Goal: Information Seeking & Learning: Learn about a topic

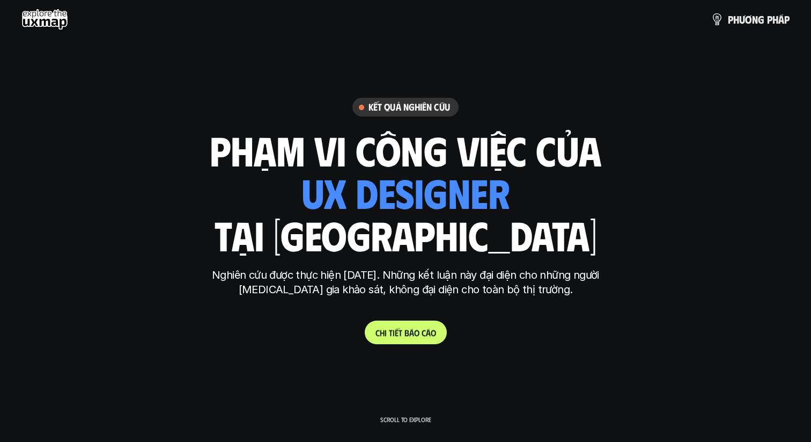
click at [402, 333] on p "C h i t i ế t b á o c á o" at bounding box center [406, 332] width 61 height 10
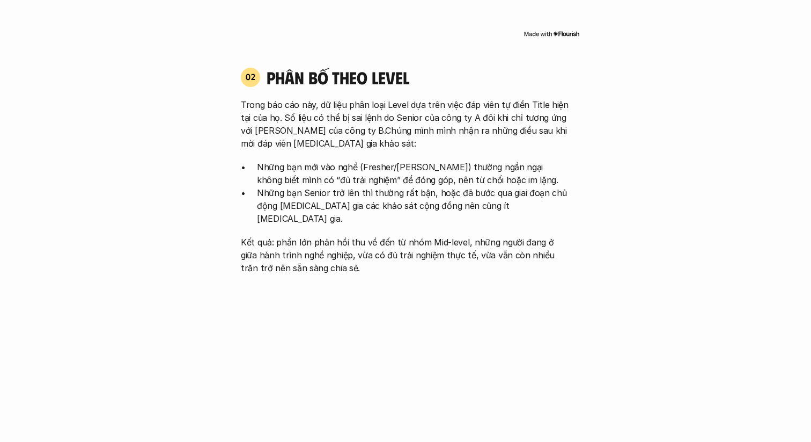
scroll to position [1077, 0]
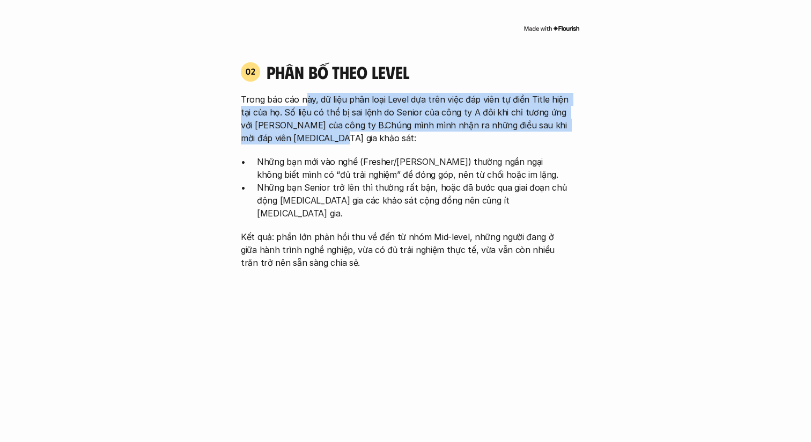
drag, startPoint x: 304, startPoint y: 89, endPoint x: 322, endPoint y: 123, distance: 38.6
click at [322, 123] on p "Trong báo cáo này, dữ liệu phân loại Level dựa trên việc đáp viên tự điền Title…" at bounding box center [406, 119] width 330 height 52
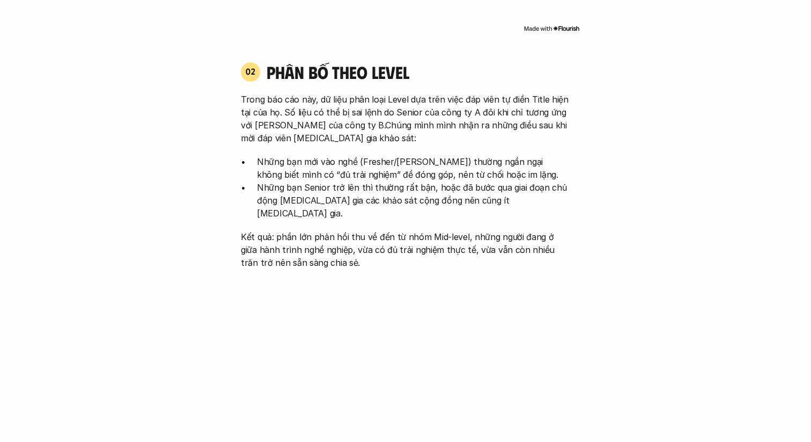
click at [357, 155] on p "Những bạn mới vào nghề (Fresher/[PERSON_NAME]) thường ngần ngại không biết mình…" at bounding box center [413, 168] width 313 height 26
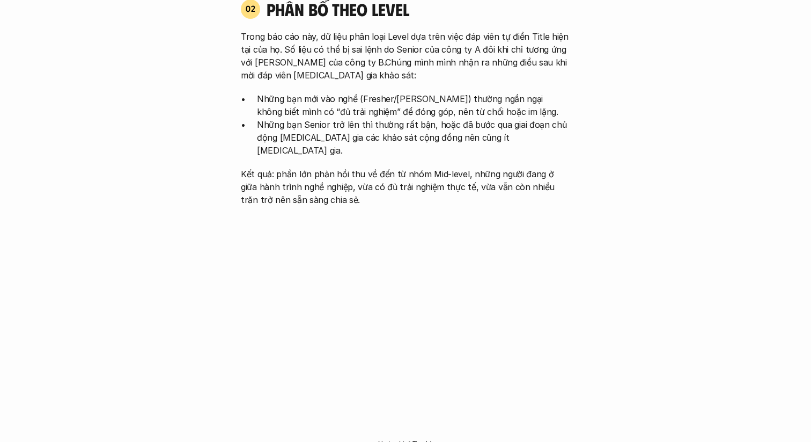
scroll to position [1141, 0]
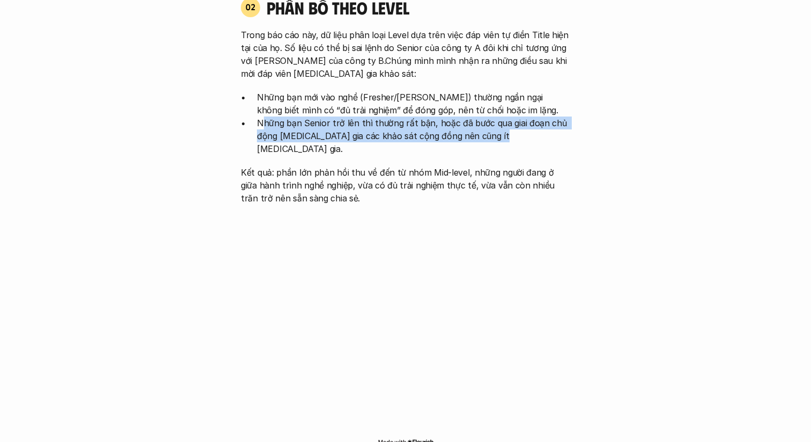
drag, startPoint x: 263, startPoint y: 107, endPoint x: 377, endPoint y: 133, distance: 117.2
click at [377, 133] on div "Trong báo cáo này, dữ liệu phân loại Level dựa trên việc đáp viên tự điền Title…" at bounding box center [406, 116] width 330 height 176
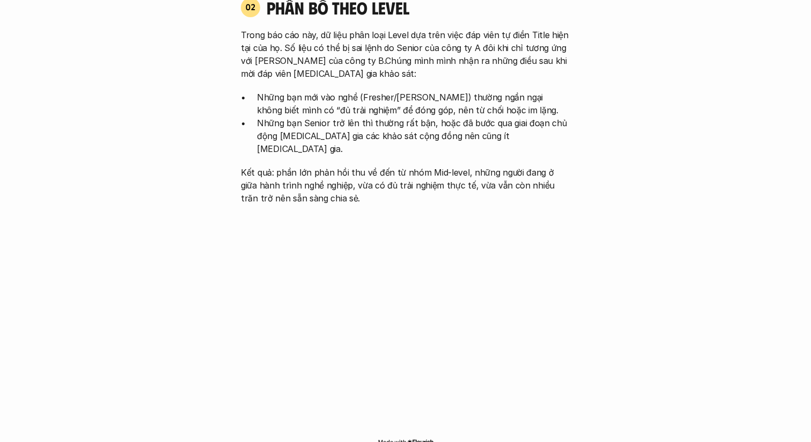
click at [319, 120] on p "Những bạn Senior trở lên thì thường rất bận, hoặc đã bước qua giai đoạn chủ độn…" at bounding box center [413, 135] width 313 height 39
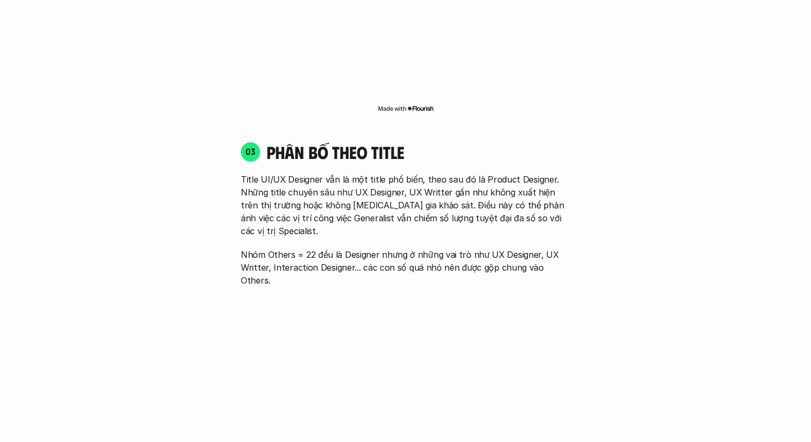
scroll to position [1476, 0]
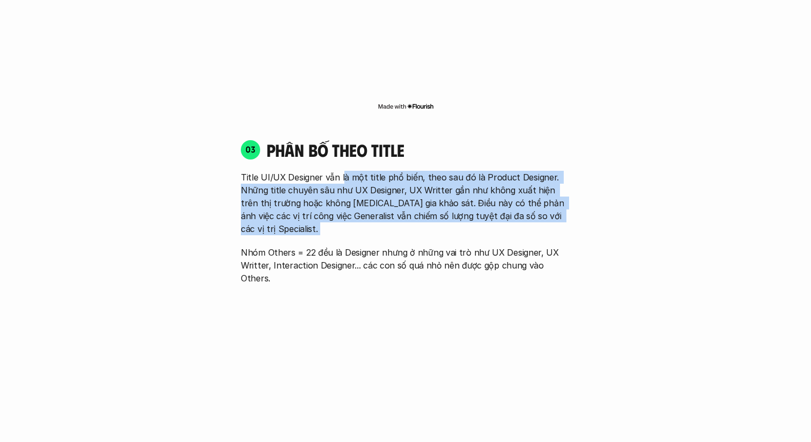
drag, startPoint x: 341, startPoint y: 151, endPoint x: 400, endPoint y: 205, distance: 80.1
click at [400, 205] on div "Title UI/UX Designer vẫn là một title phổ biến, theo sau đó là Product Designer…" at bounding box center [406, 228] width 330 height 114
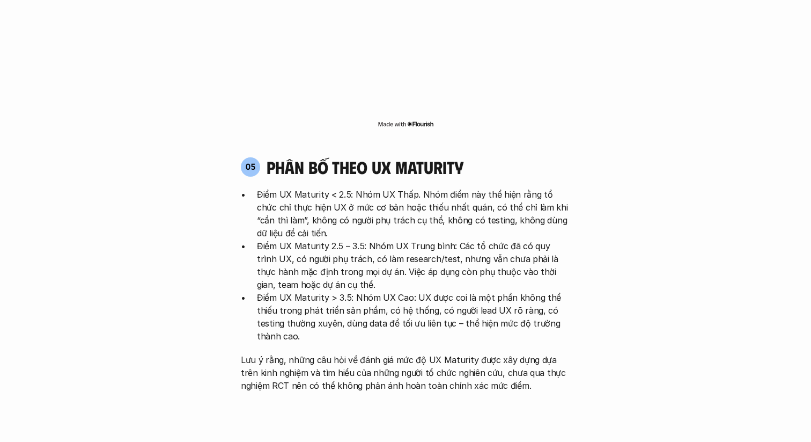
scroll to position [2078, 0]
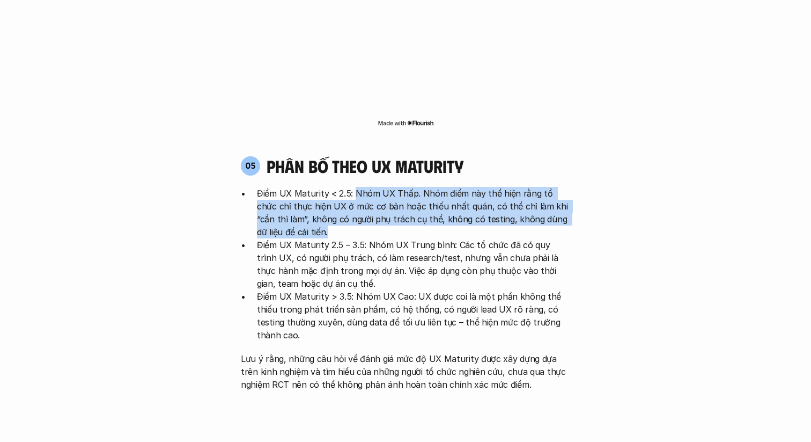
drag, startPoint x: 356, startPoint y: 127, endPoint x: 399, endPoint y: 169, distance: 60.7
click at [399, 187] on p "Điểm UX Maturity < 2.5: Nhóm UX Thấp. Nhóm điểm này thể hiện rằng tổ chức chỉ t…" at bounding box center [413, 213] width 313 height 52
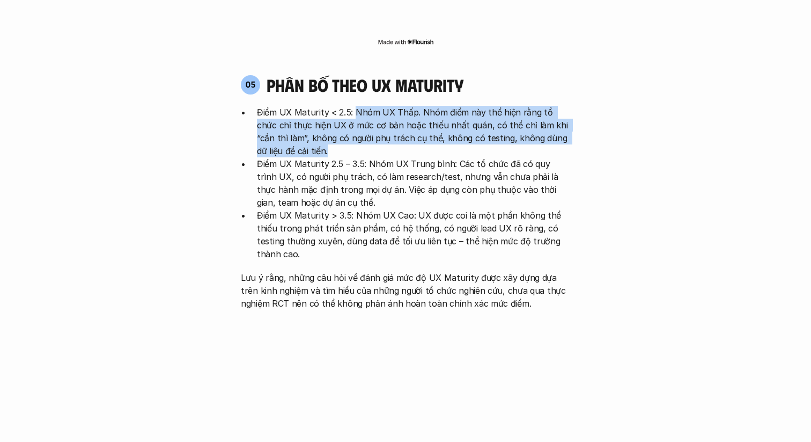
scroll to position [2160, 0]
click at [350, 105] on p "Điểm UX Maturity < 2.5: Nhóm UX Thấp. Nhóm điểm này thể hiện rằng tổ chức chỉ t…" at bounding box center [413, 131] width 313 height 52
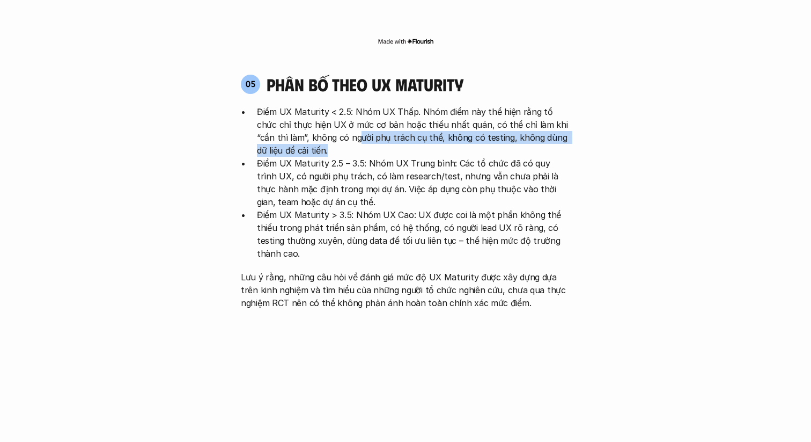
drag, startPoint x: 328, startPoint y: 70, endPoint x: 346, endPoint y: 89, distance: 25.8
click at [346, 105] on p "Điểm UX Maturity < 2.5: Nhóm UX Thấp. Nhóm điểm này thể hiện rằng tổ chức chỉ t…" at bounding box center [413, 131] width 313 height 52
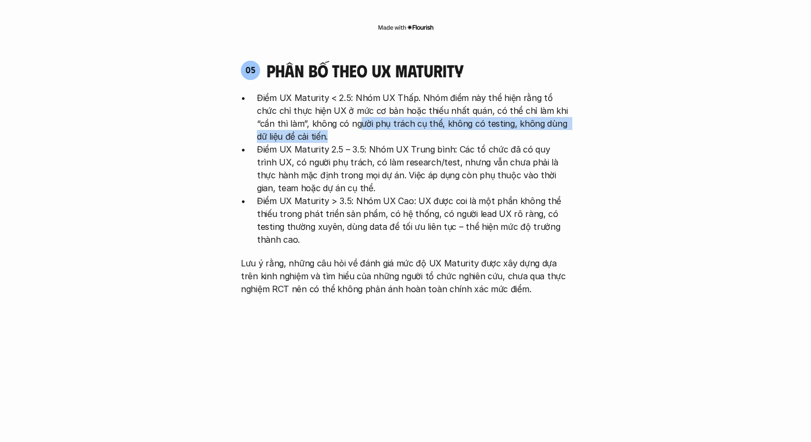
scroll to position [2173, 0]
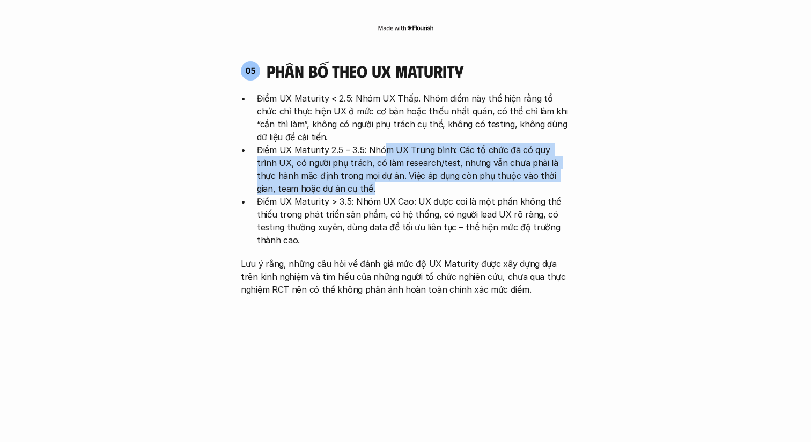
drag, startPoint x: 384, startPoint y: 84, endPoint x: 394, endPoint y: 124, distance: 41.5
click at [394, 143] on p "Điểm UX Maturity 2.5 – 3.5: Nhóm UX Trung bình: Các tổ chức đã có quy trình UX,…" at bounding box center [413, 169] width 313 height 52
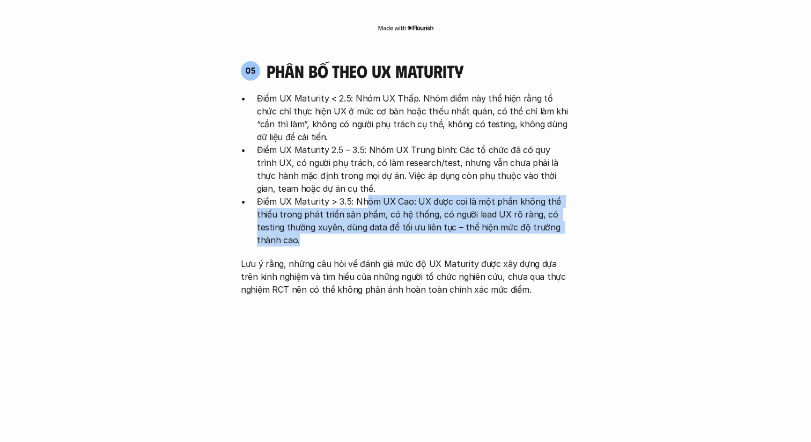
drag, startPoint x: 363, startPoint y: 140, endPoint x: 372, endPoint y: 174, distance: 35.5
click at [372, 195] on p "Điểm UX Maturity > 3.5: Nhóm UX Cao: UX được coi là một phần không thể thiếu tr…" at bounding box center [413, 221] width 313 height 52
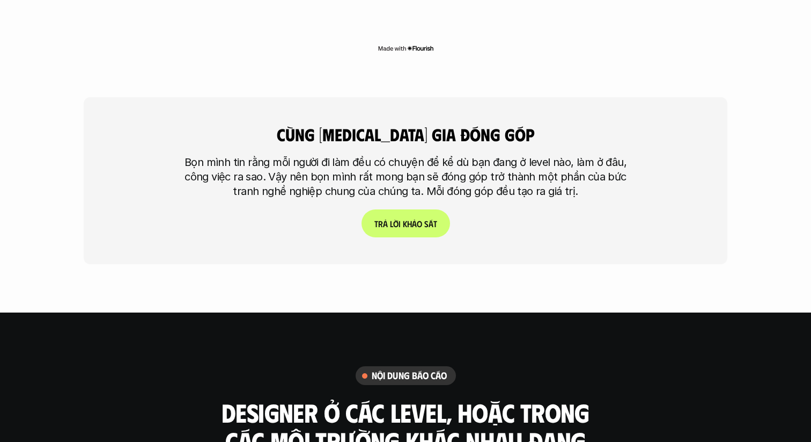
scroll to position [2621, 0]
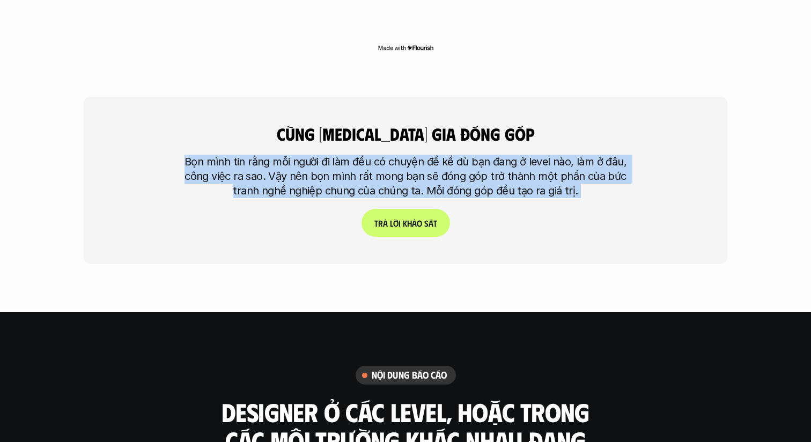
drag, startPoint x: 341, startPoint y: 88, endPoint x: 383, endPoint y: 147, distance: 72.1
click at [383, 147] on div "cùng tham gia đóng góp Bọn mình tin rằng mỗi người đi làm đều có chuyện để kể d…" at bounding box center [406, 180] width 644 height 167
click at [397, 218] on p "T r ả l ờ i k h ả o s á t" at bounding box center [406, 223] width 63 height 10
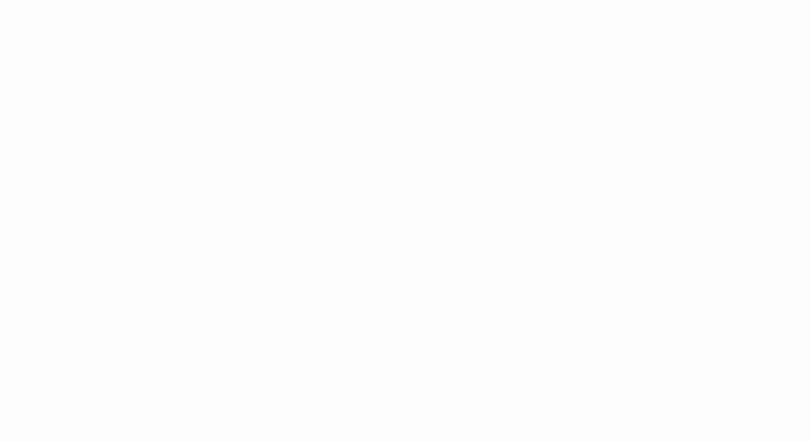
scroll to position [2826, 0]
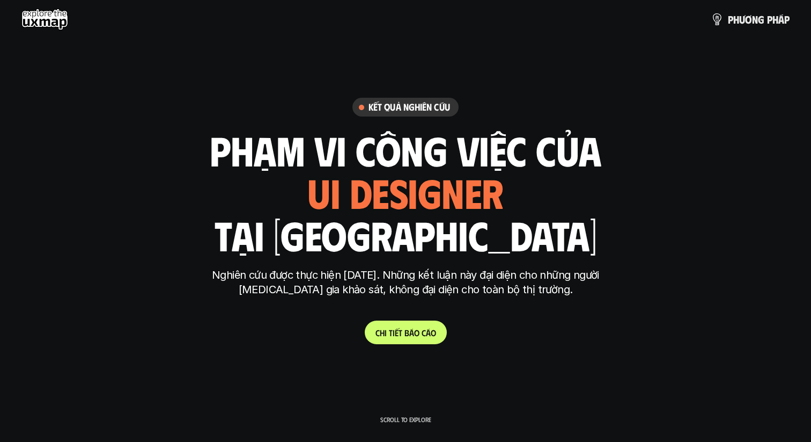
click at [384, 331] on p "C h i t i ế t b á o c á o" at bounding box center [406, 332] width 61 height 10
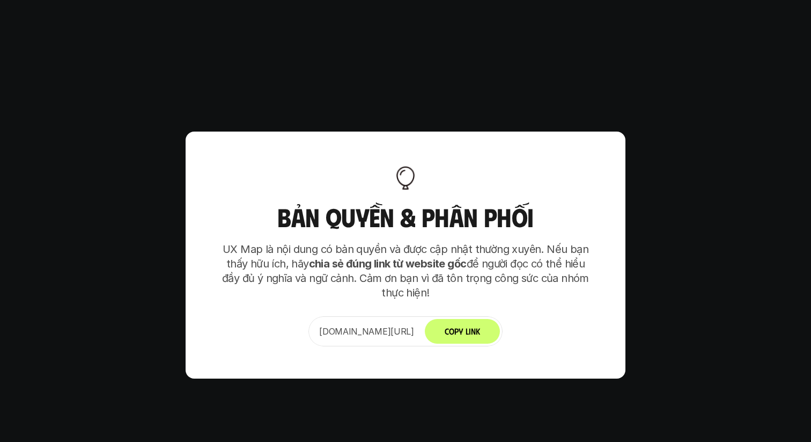
scroll to position [6578, 0]
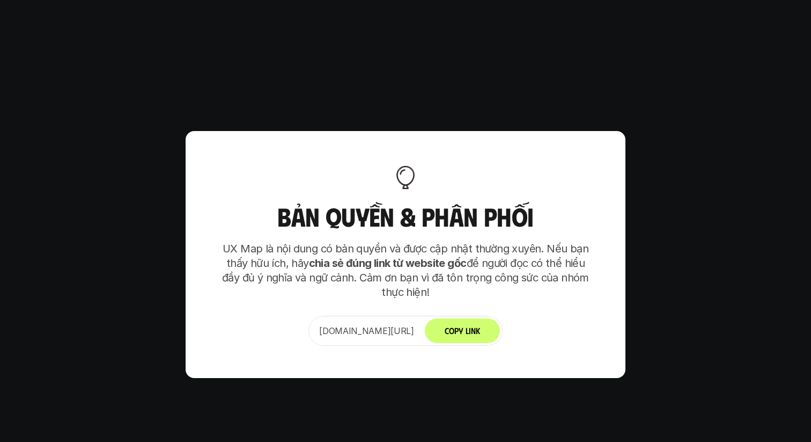
drag, startPoint x: 348, startPoint y: 185, endPoint x: 426, endPoint y: 238, distance: 94.2
click at [426, 238] on div "Bản quyền & Phân phối UX Map là nội dung có bản quyền và được cập nhật thường x…" at bounding box center [406, 254] width 440 height 247
click at [409, 257] on strong "chia sẻ đúng link từ website gốc" at bounding box center [388, 263] width 158 height 13
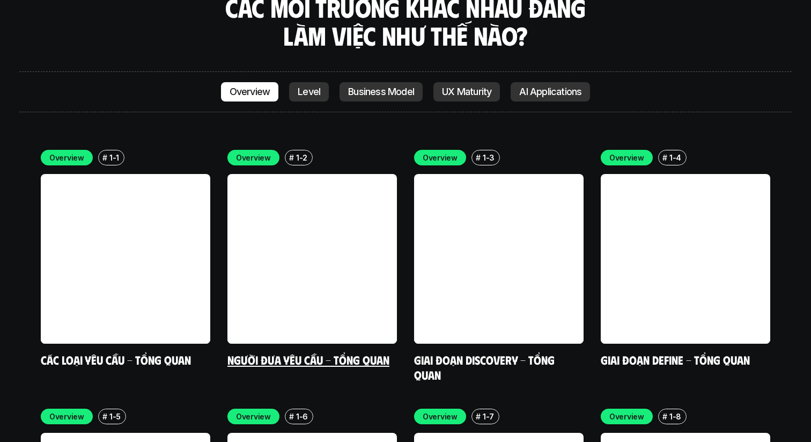
scroll to position [3059, 0]
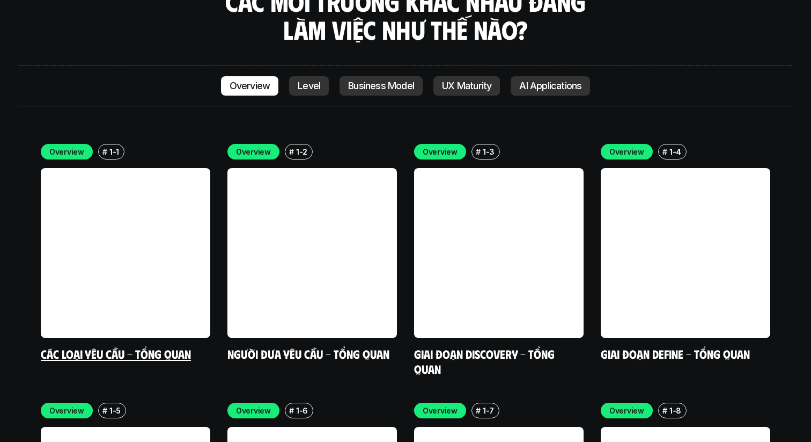
click at [160, 199] on link at bounding box center [126, 253] width 170 height 170
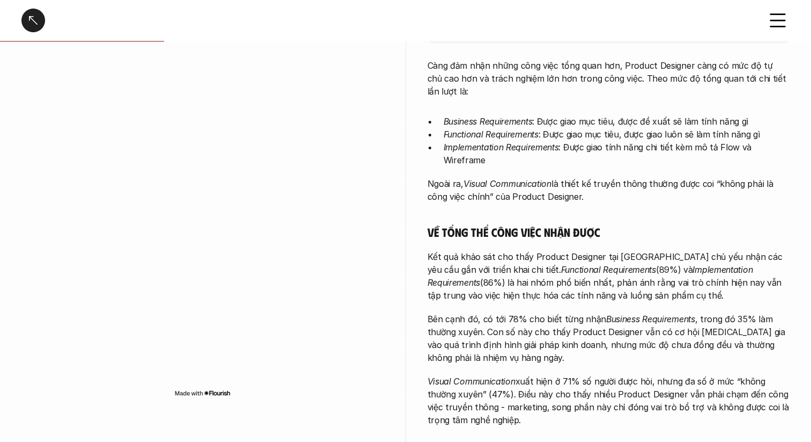
scroll to position [257, 0]
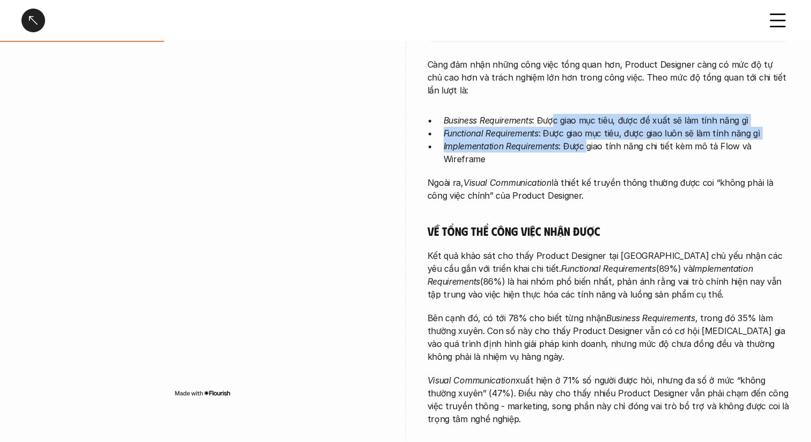
drag, startPoint x: 555, startPoint y: 105, endPoint x: 590, endPoint y: 136, distance: 46.4
click at [590, 136] on ul "Business Requirements : Được giao mục tiêu, được đề xuất sẽ làm tính năng gì Fu…" at bounding box center [609, 140] width 363 height 52
click at [592, 127] on p "Functional Requirements : Được giao mục tiêu, được giao luôn sẽ làm tính năng gì" at bounding box center [617, 133] width 347 height 13
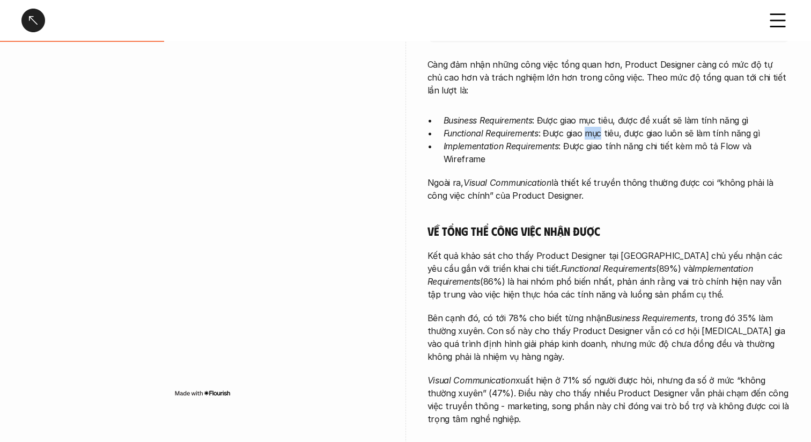
click at [592, 127] on p "Functional Requirements : Được giao mục tiêu, được giao luôn sẽ làm tính năng gì" at bounding box center [617, 133] width 347 height 13
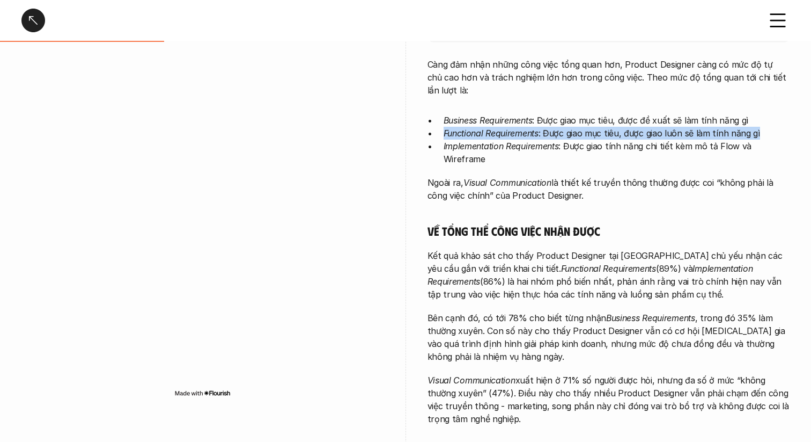
click at [592, 127] on p "Functional Requirements : Được giao mục tiêu, được giao luôn sẽ làm tính năng gì" at bounding box center [617, 133] width 347 height 13
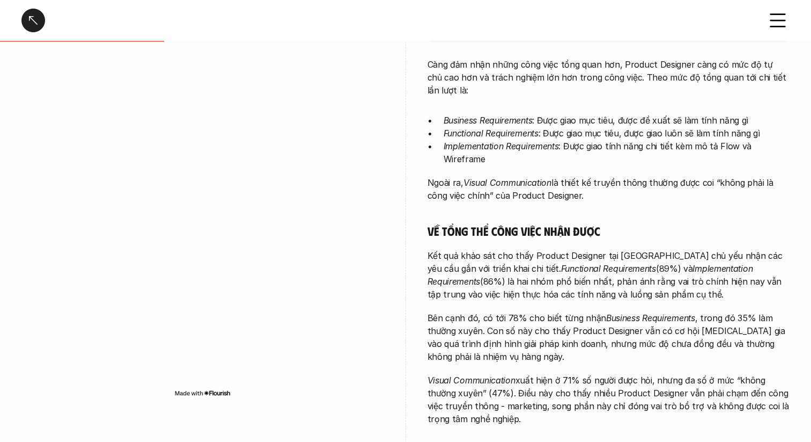
click at [583, 140] on p "Implementation Requirements : Được giao tính năng chi tiết kèm mô tả Flow và Wi…" at bounding box center [617, 153] width 347 height 26
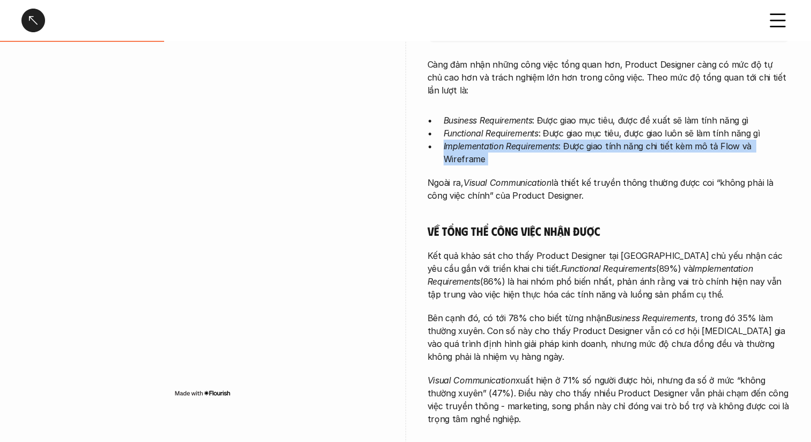
click at [583, 140] on p "Implementation Requirements : Được giao tính năng chi tiết kèm mô tả Flow và Wi…" at bounding box center [617, 153] width 347 height 26
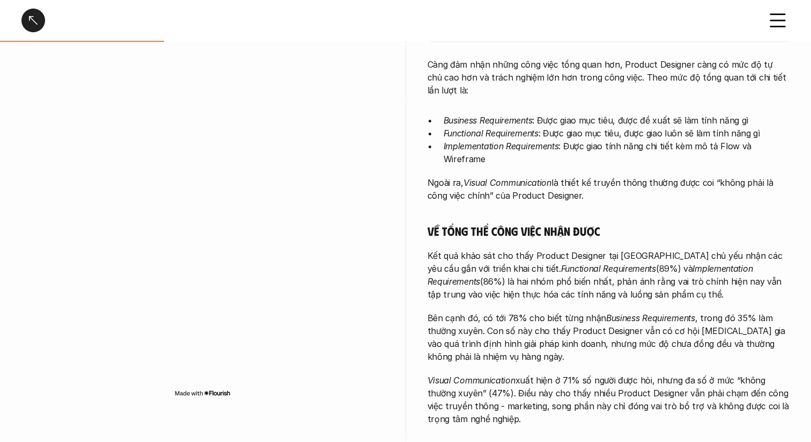
click at [579, 176] on p "Ngoài ra, Visual Communication là thiết kế truyền thông thường được coi “không …" at bounding box center [609, 189] width 363 height 26
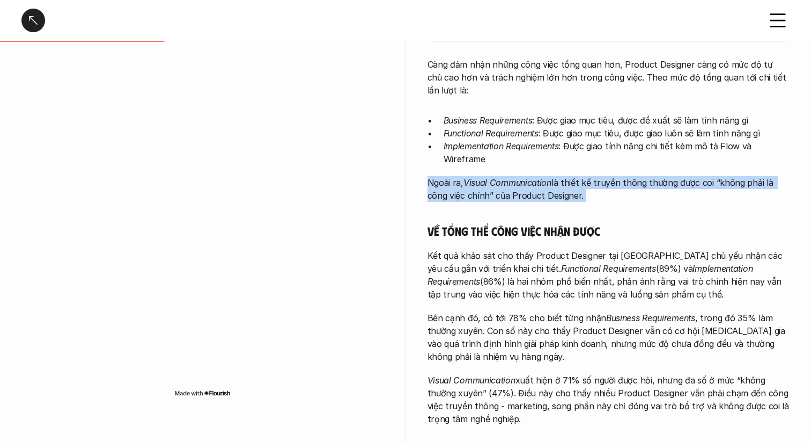
click at [579, 176] on p "Ngoài ra, Visual Communication là thiết kế truyền thông thường được coi “không …" at bounding box center [609, 189] width 363 height 26
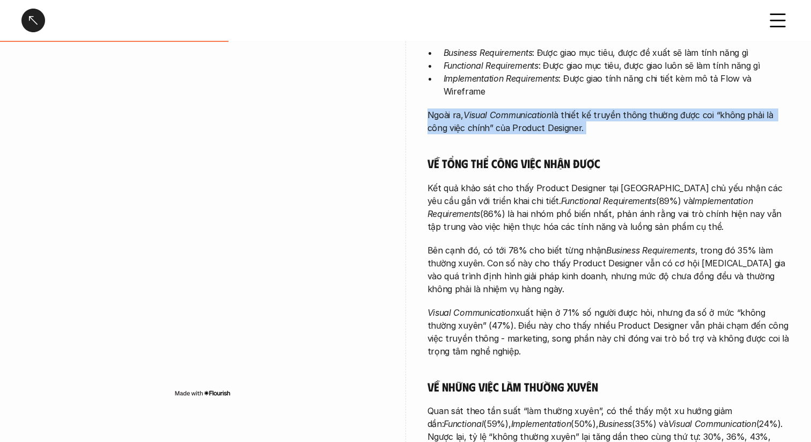
scroll to position [335, 0]
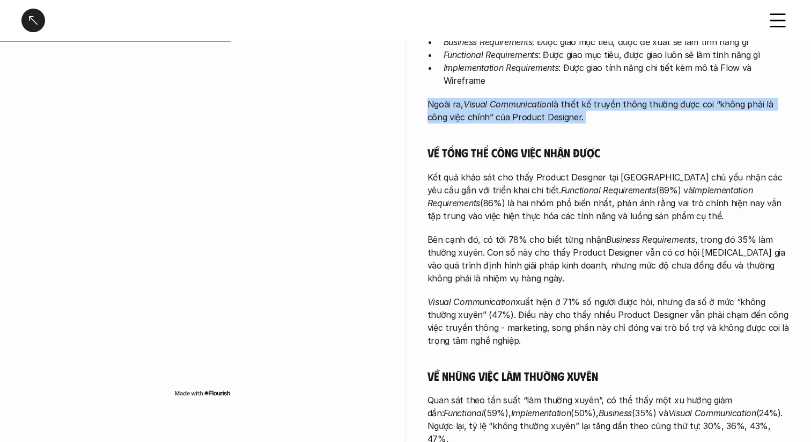
click at [579, 105] on div "Càng đảm nhận những công việc tổng quan hơn, Product Designer càng có mức độ tự…" at bounding box center [609, 250] width 363 height 540
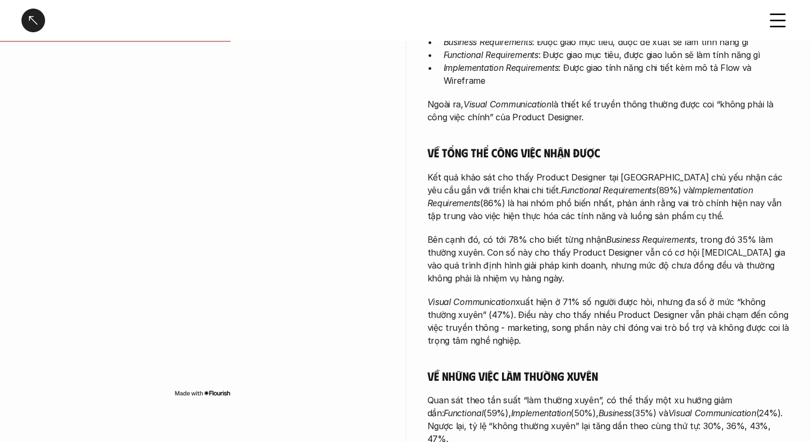
click at [543, 171] on p "Kết quả khảo sát cho thấy Product Designer tại [GEOGRAPHIC_DATA] chủ yếu nhận c…" at bounding box center [609, 197] width 363 height 52
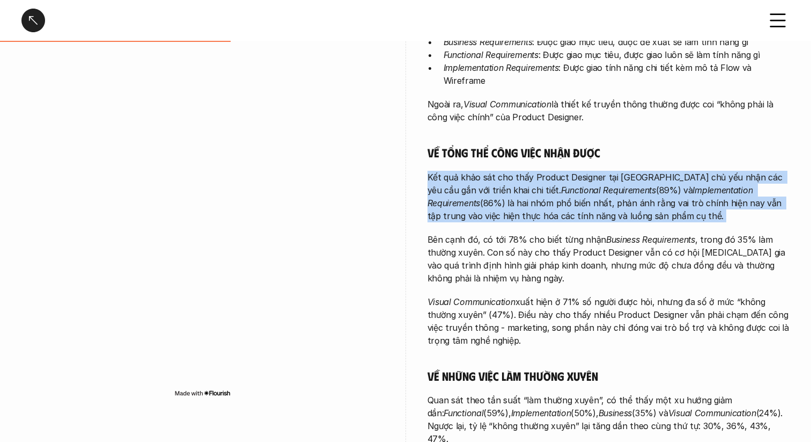
click at [543, 171] on p "Kết quả khảo sát cho thấy Product Designer tại [GEOGRAPHIC_DATA] chủ yếu nhận c…" at bounding box center [609, 197] width 363 height 52
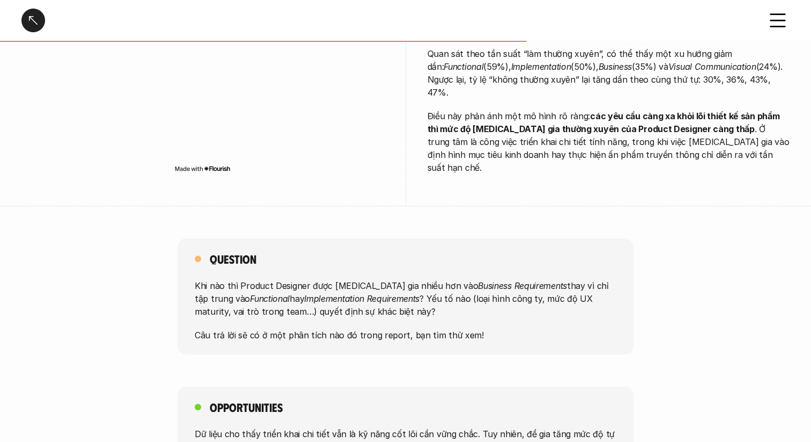
scroll to position [684, 0]
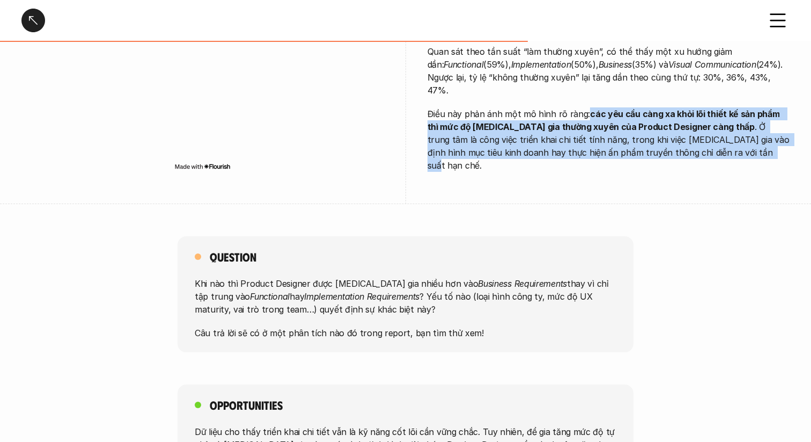
drag, startPoint x: 586, startPoint y: 78, endPoint x: 614, endPoint y: 140, distance: 68.2
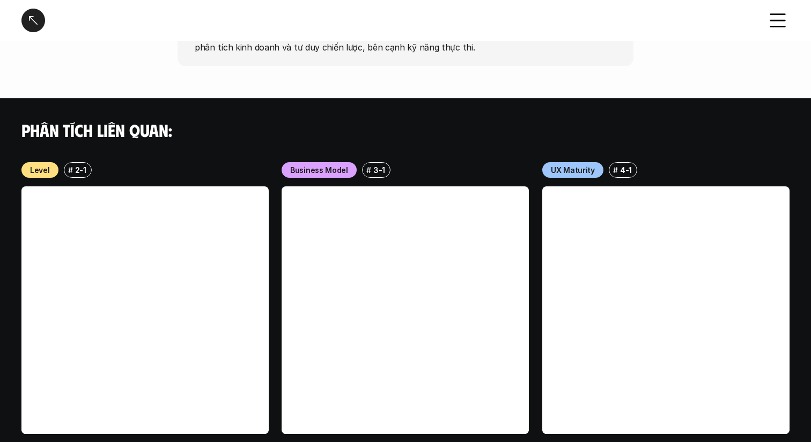
scroll to position [1130, 0]
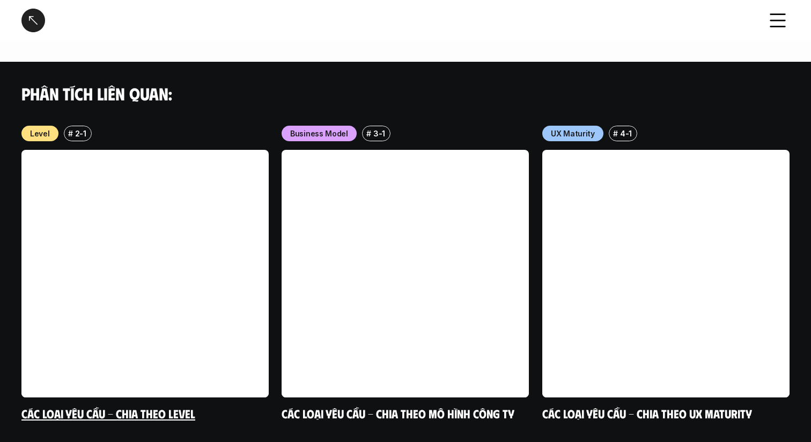
click at [89, 281] on link at bounding box center [144, 273] width 247 height 247
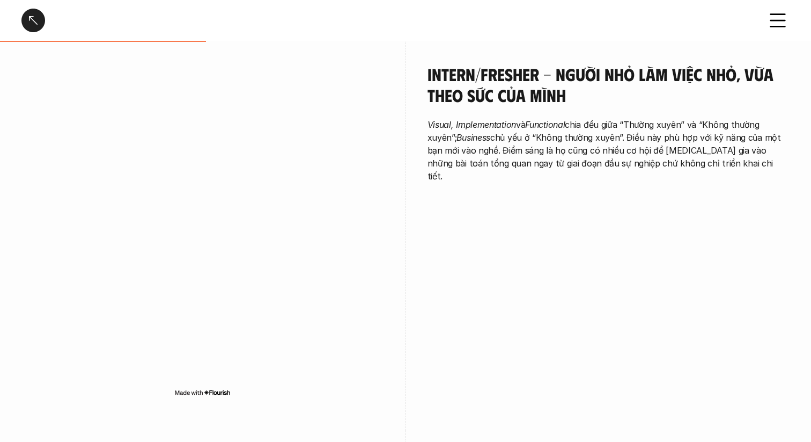
scroll to position [816, 0]
click at [217, 389] on img at bounding box center [202, 393] width 56 height 9
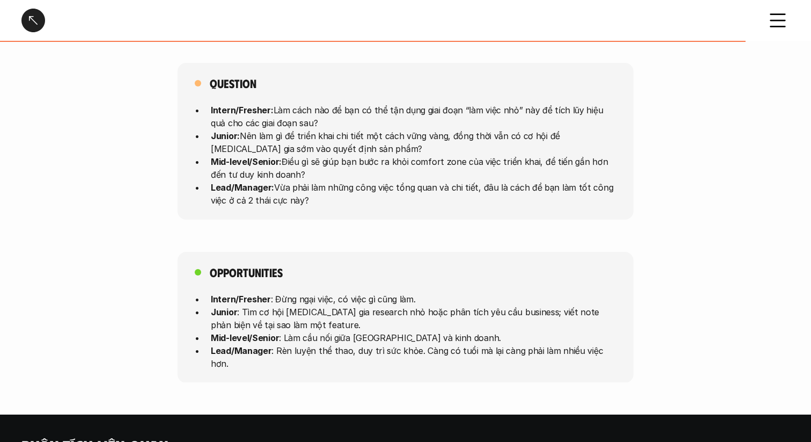
scroll to position [2792, 0]
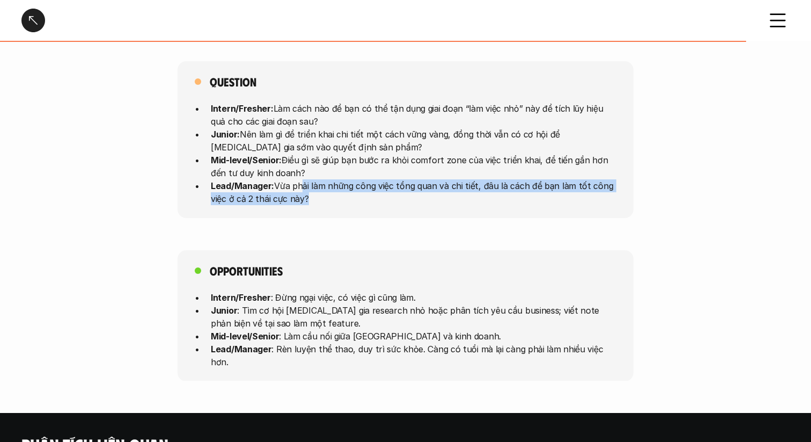
drag, startPoint x: 296, startPoint y: 174, endPoint x: 303, endPoint y: 185, distance: 13.1
click at [303, 185] on p "Lead/Manager: Vừa phải làm những công việc tổng quan và chi tiết, đâu là cách đ…" at bounding box center [414, 192] width 406 height 26
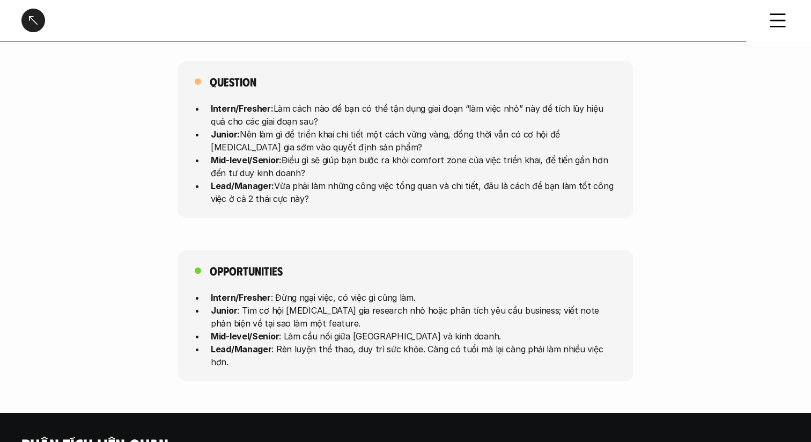
click at [331, 192] on div "Question Intern/Fresher: Làm cách nào để bạn có thể tận dụng giai đoạn “làm việ…" at bounding box center [406, 139] width 456 height 157
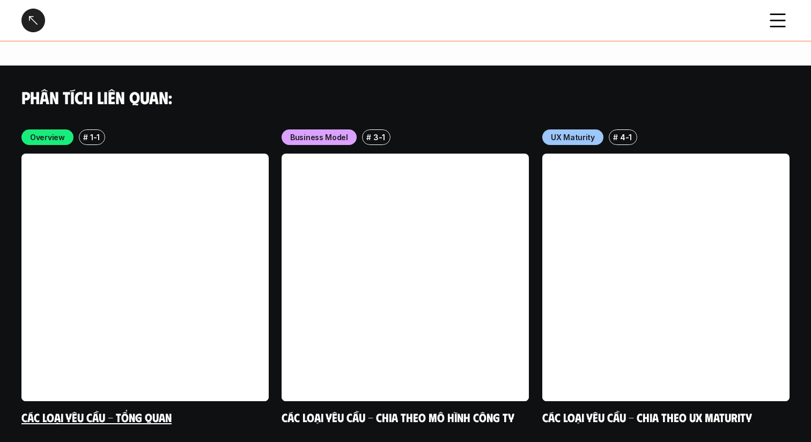
scroll to position [3156, 0]
